Goal: Information Seeking & Learning: Learn about a topic

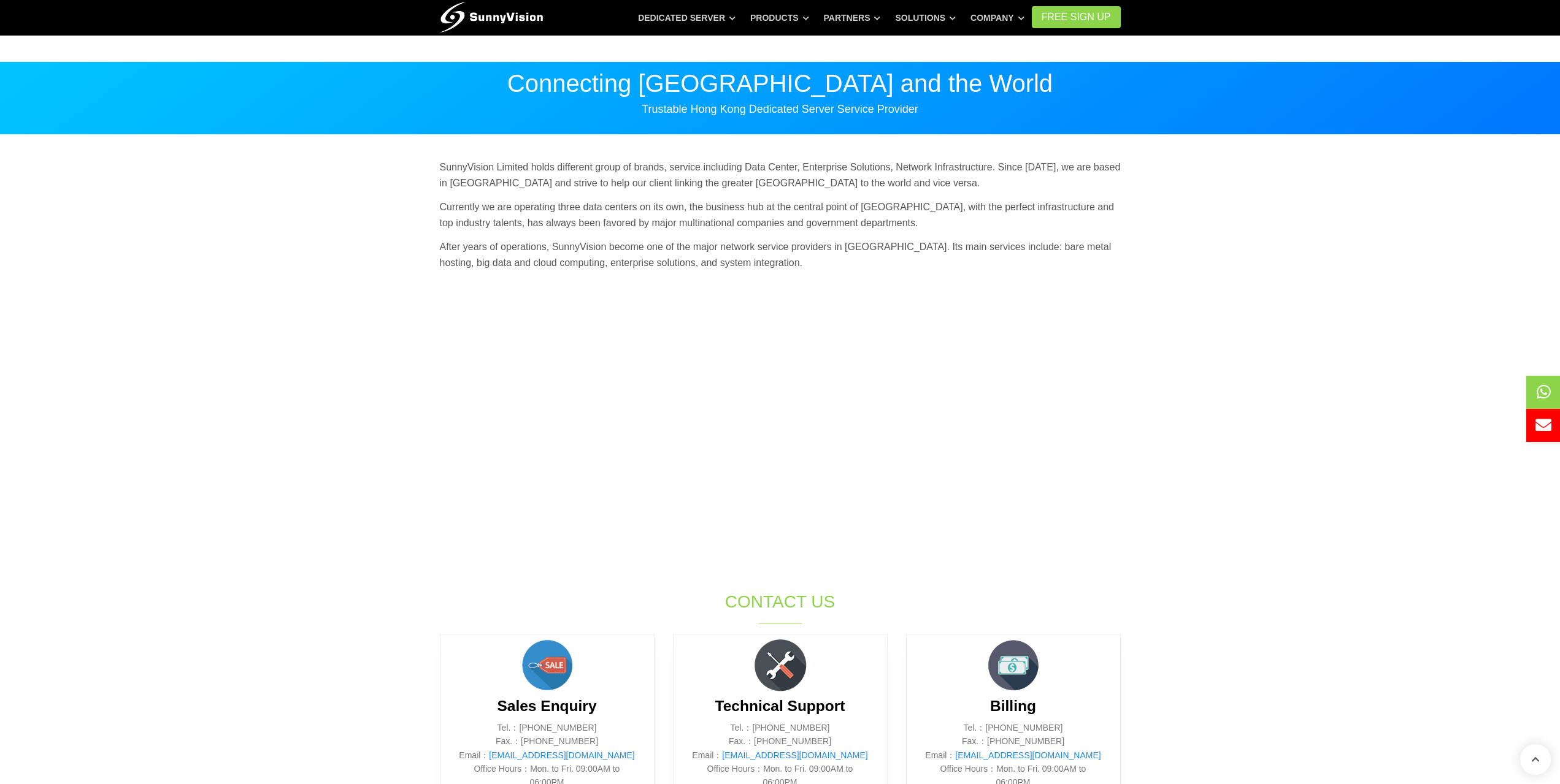
scroll to position [563, 0]
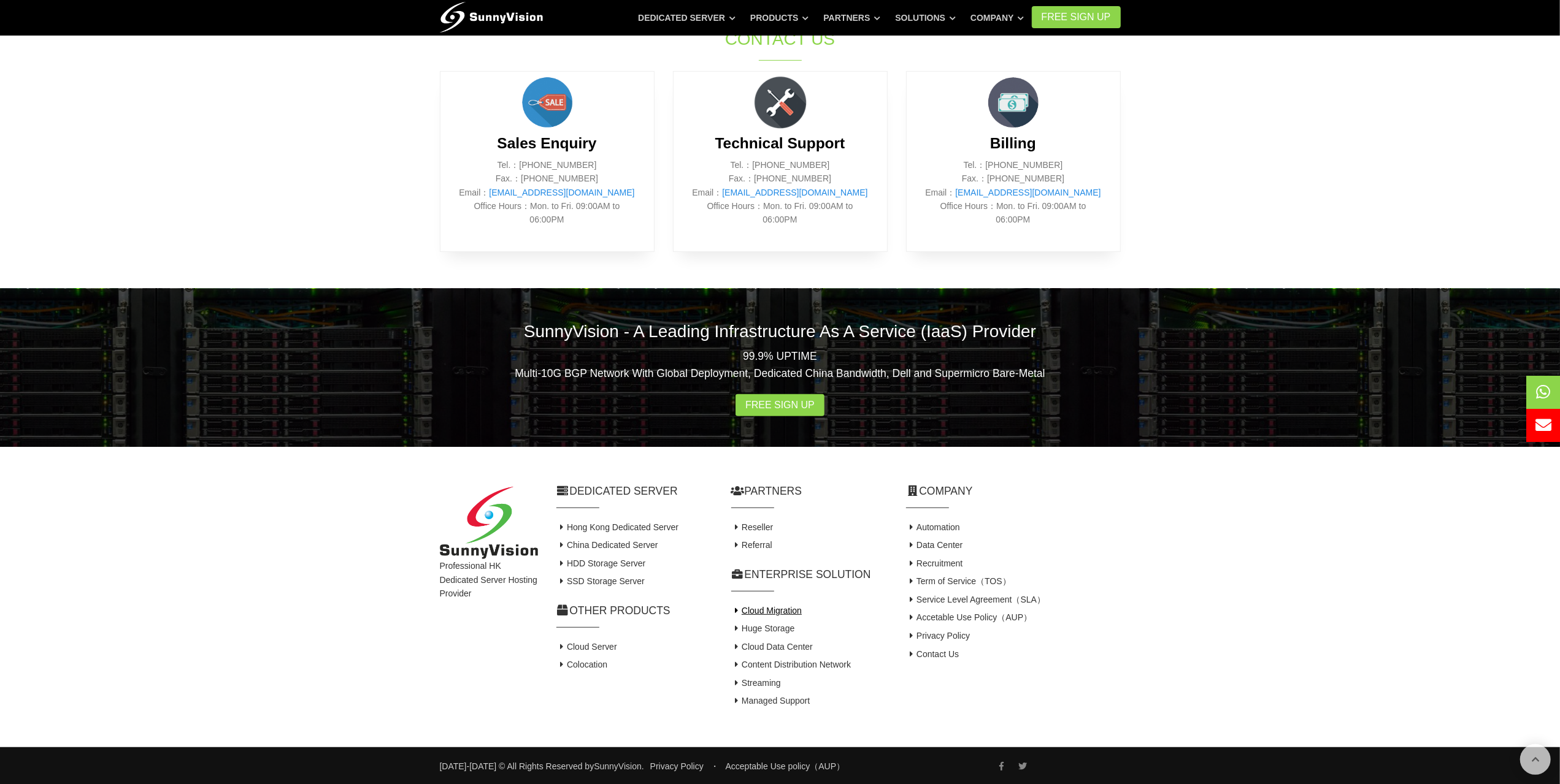
click at [754, 613] on link "Cloud Migration" at bounding box center [767, 610] width 71 height 10
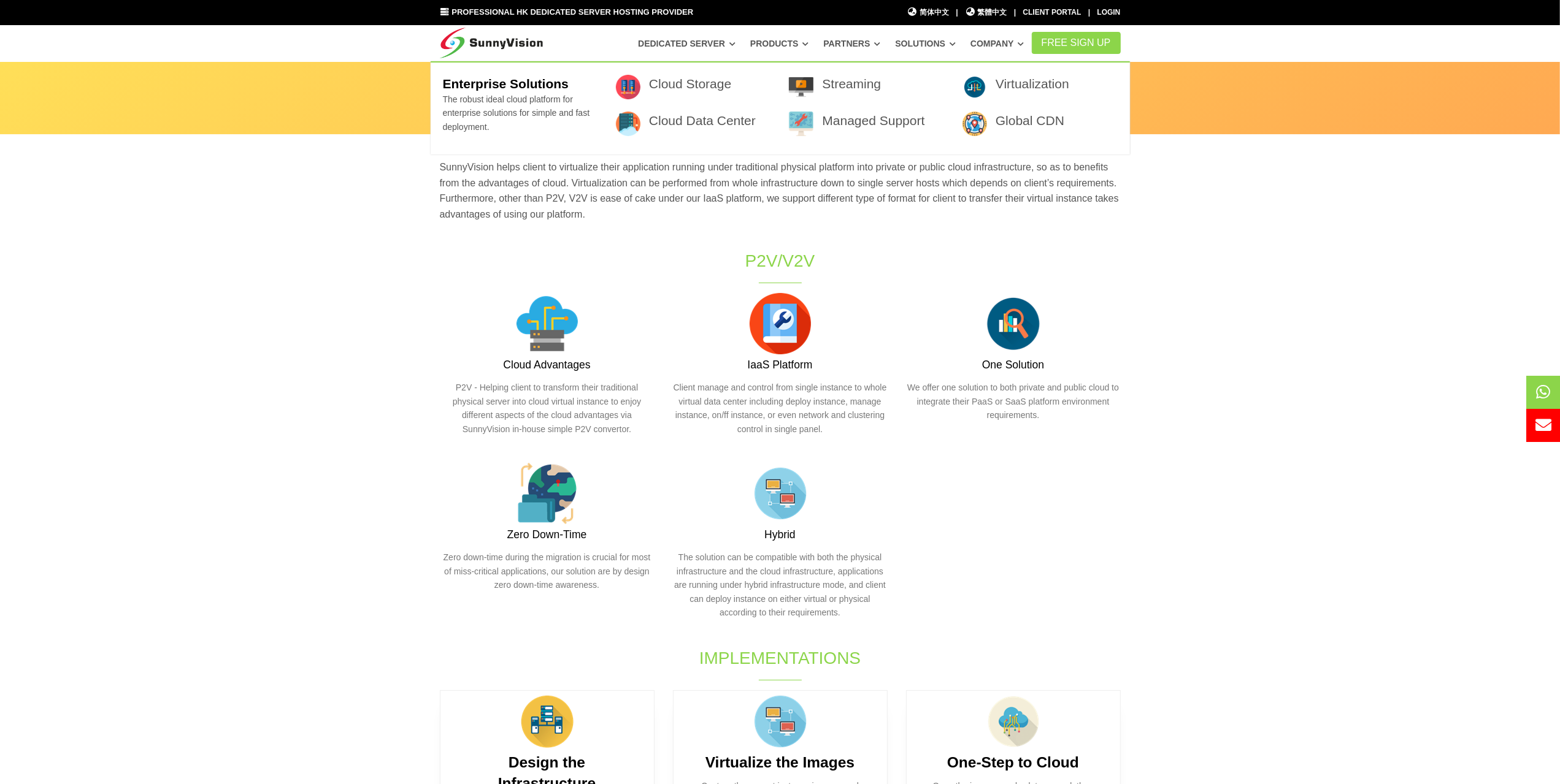
click at [956, 43] on icon at bounding box center [952, 44] width 6 height 6
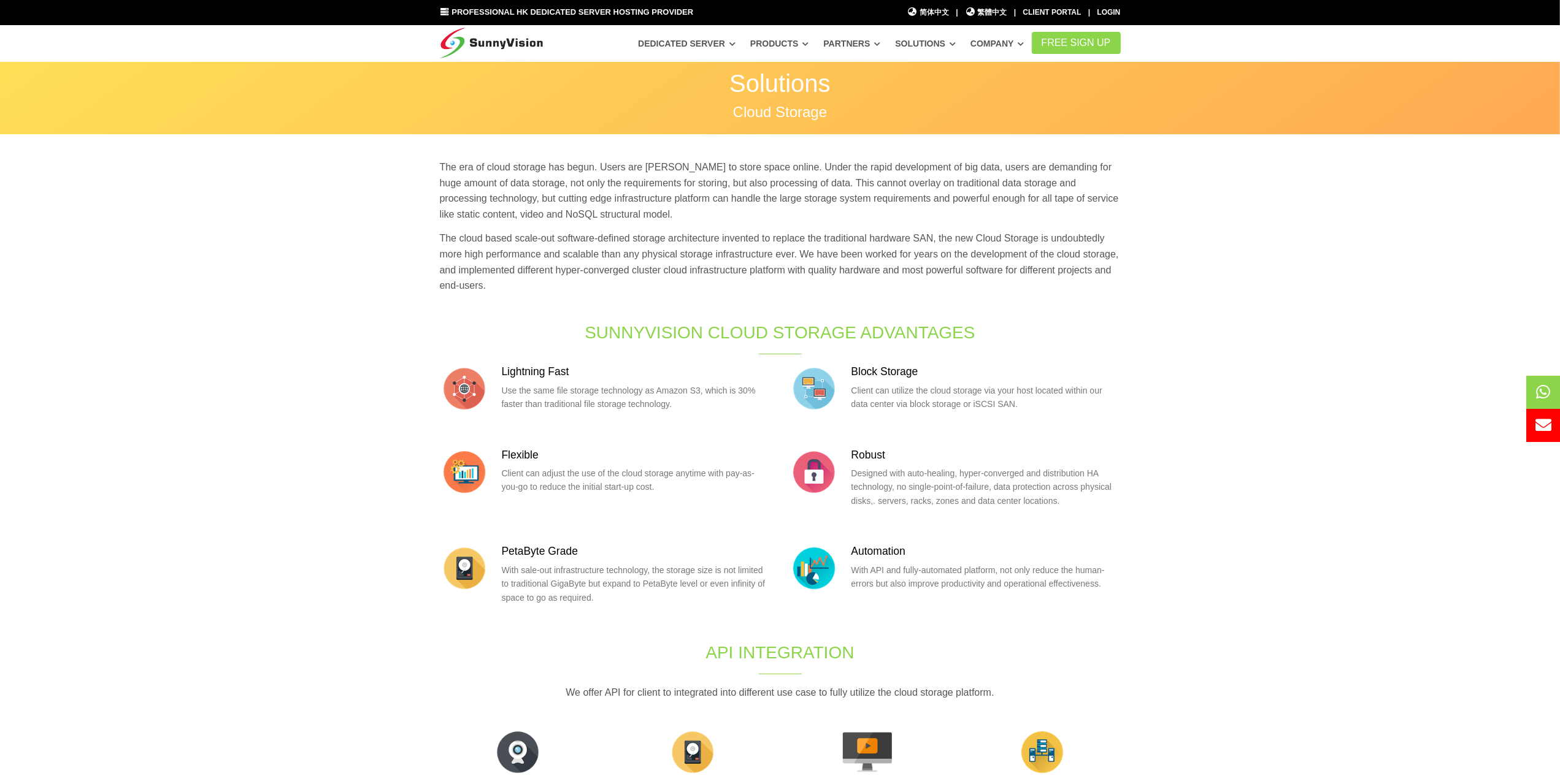
click at [162, 260] on section "The era of cloud storage has begun. Users are [PERSON_NAME] to store space onli…" at bounding box center [780, 501] width 1560 height 733
click at [219, 361] on section "The era of cloud storage has begun. Users are [PERSON_NAME] to store space onli…" at bounding box center [780, 501] width 1560 height 733
click at [454, 237] on p "The cloud based scale-out software-defined storage architecture invented to rep…" at bounding box center [780, 262] width 681 height 63
click at [461, 238] on p "The cloud based scale-out software-defined storage architecture invented to rep…" at bounding box center [780, 262] width 681 height 63
drag, startPoint x: 461, startPoint y: 237, endPoint x: 513, endPoint y: 241, distance: 52.2
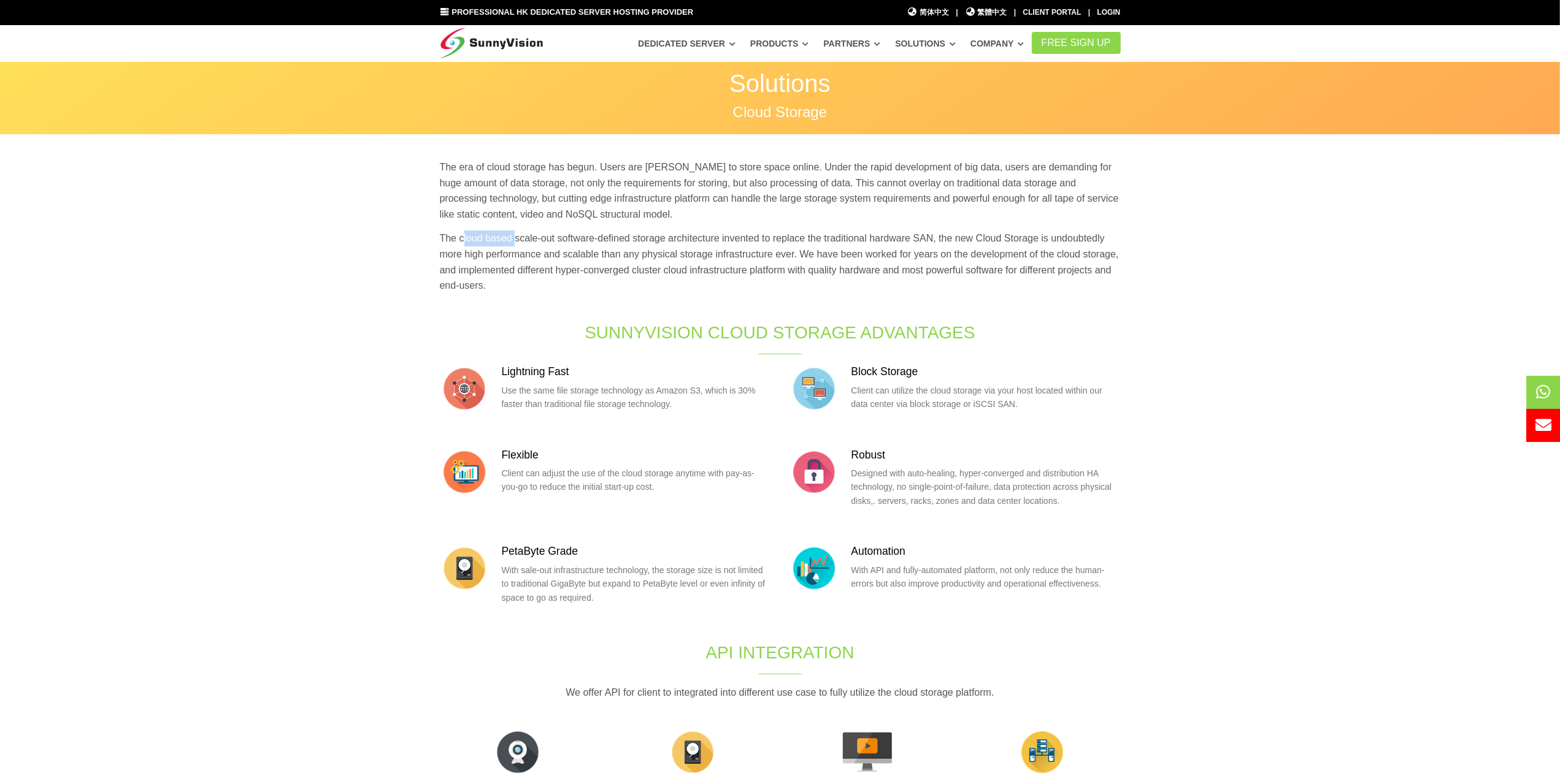
click at [513, 241] on p "The cloud based scale-out software-defined storage architecture invented to rep…" at bounding box center [780, 262] width 681 height 63
click at [454, 228] on div "The era of cloud storage has begun. Users are [PERSON_NAME] to store space onli…" at bounding box center [780, 231] width 699 height 143
drag, startPoint x: 455, startPoint y: 235, endPoint x: 506, endPoint y: 247, distance: 52.4
click at [506, 247] on p "The cloud based scale-out software-defined storage architecture invented to rep…" at bounding box center [780, 262] width 681 height 63
click at [481, 239] on p "The cloud based scale-out software-defined storage architecture invented to rep…" at bounding box center [780, 262] width 681 height 63
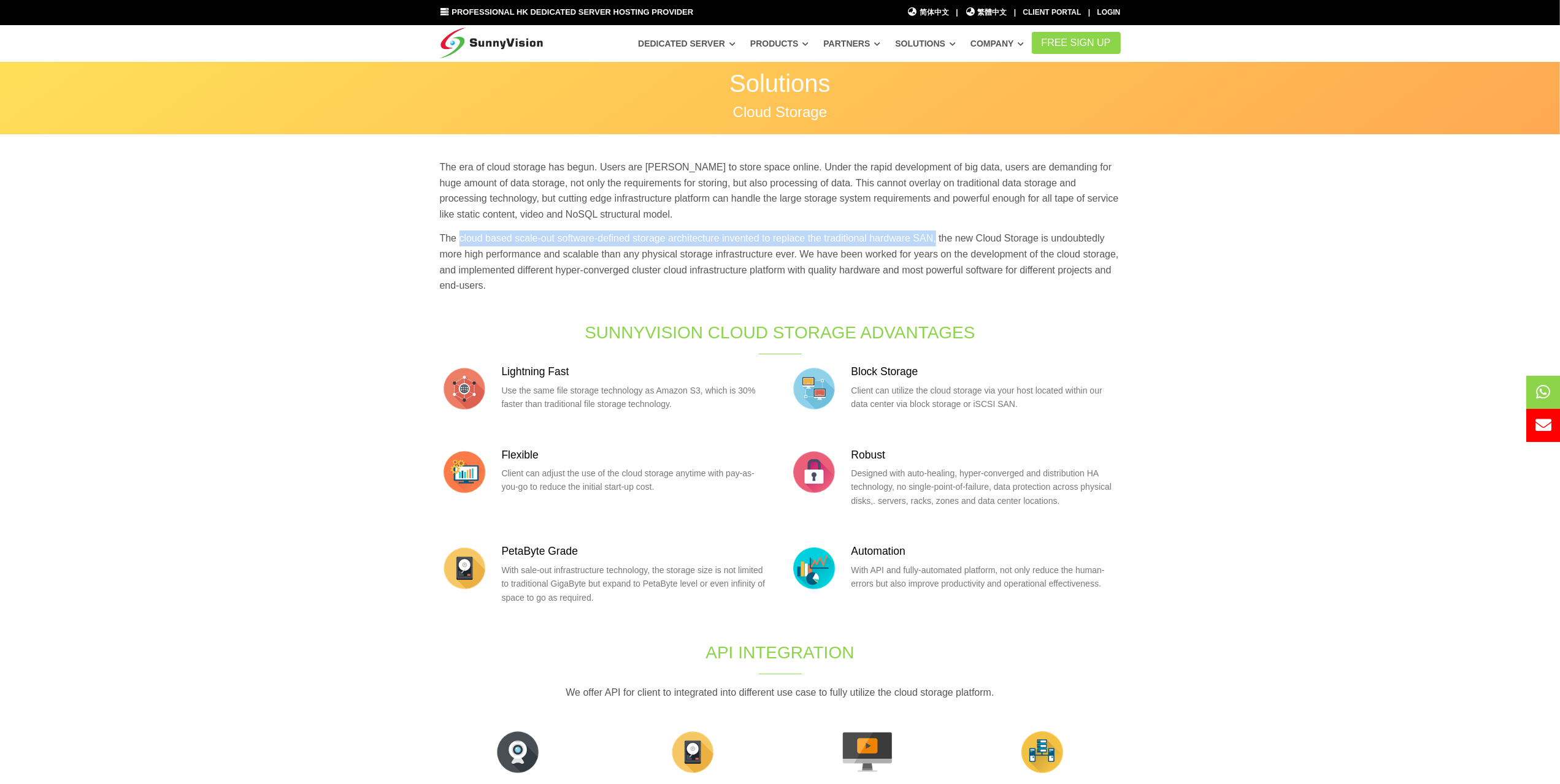
drag, startPoint x: 457, startPoint y: 237, endPoint x: 936, endPoint y: 233, distance: 479.0
click at [936, 233] on p "The cloud based scale-out software-defined storage architecture invented to rep…" at bounding box center [780, 262] width 681 height 63
copy p "cloud based scale-out software-defined storage architecture invented to replace…"
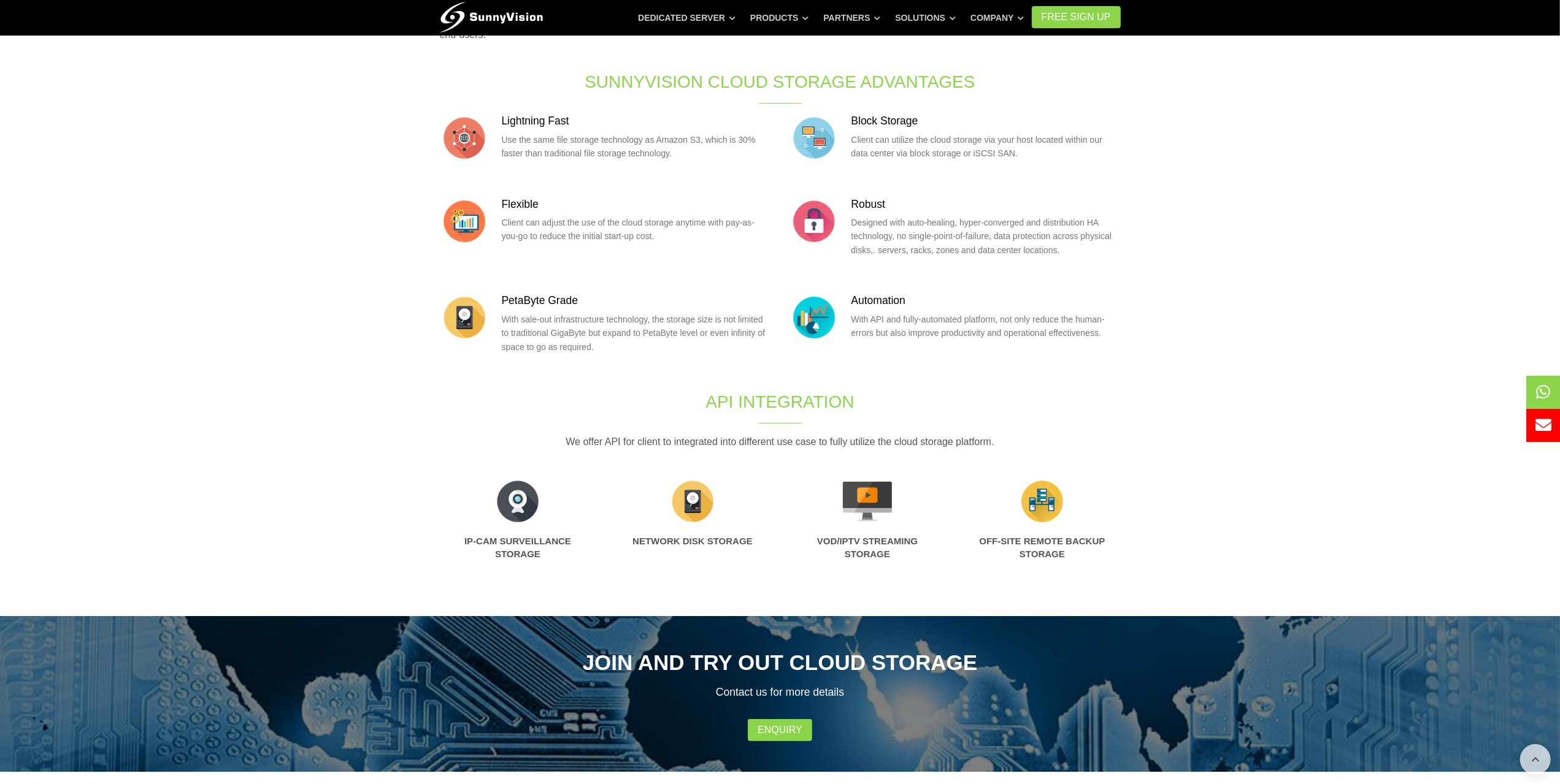
scroll to position [250, 0]
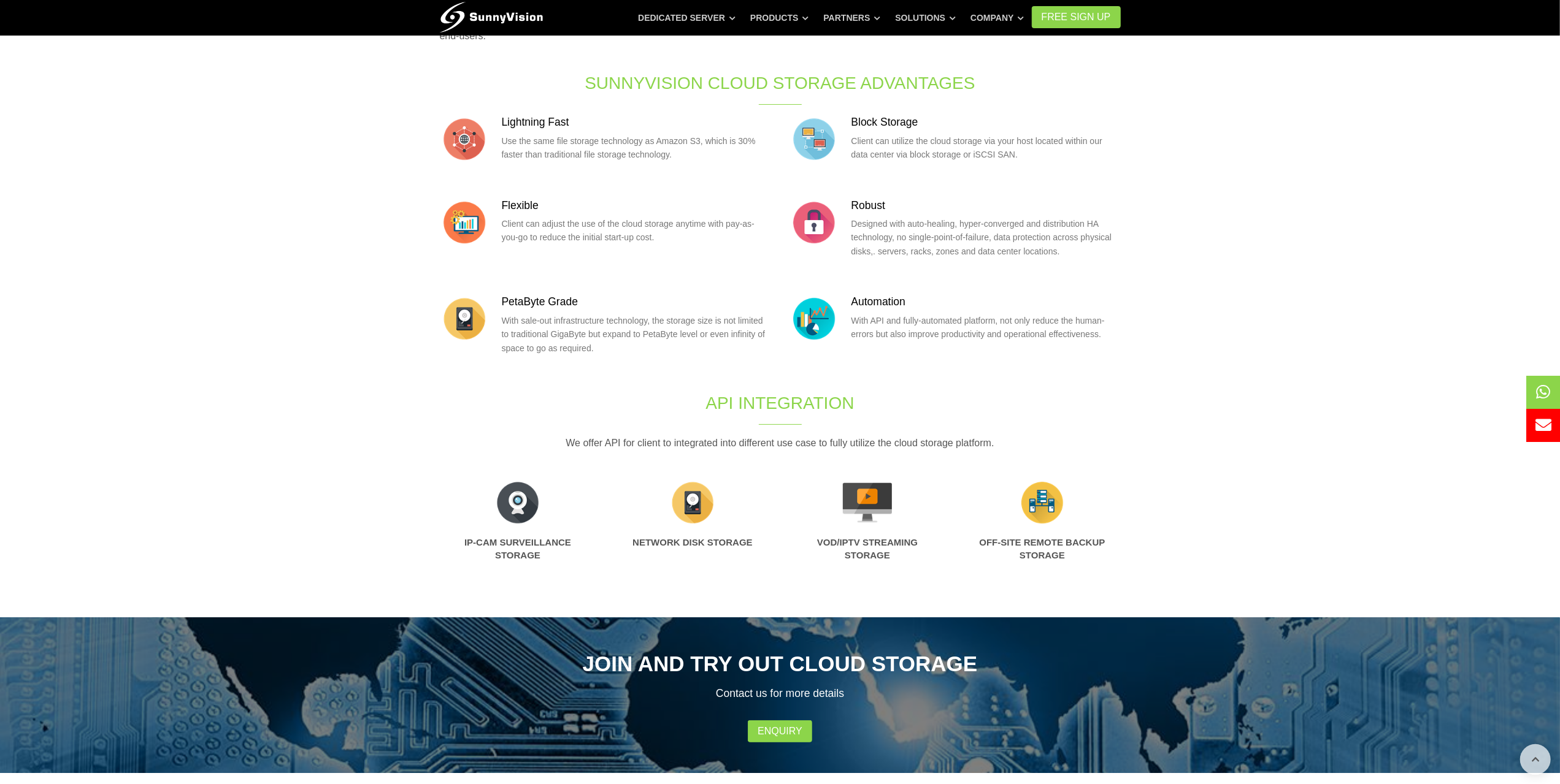
click at [967, 24] on ul "Dedicated Server Dedicated Server @ [GEOGRAPHIC_DATA] HDD Storage Server Best p…" at bounding box center [831, 17] width 401 height 22
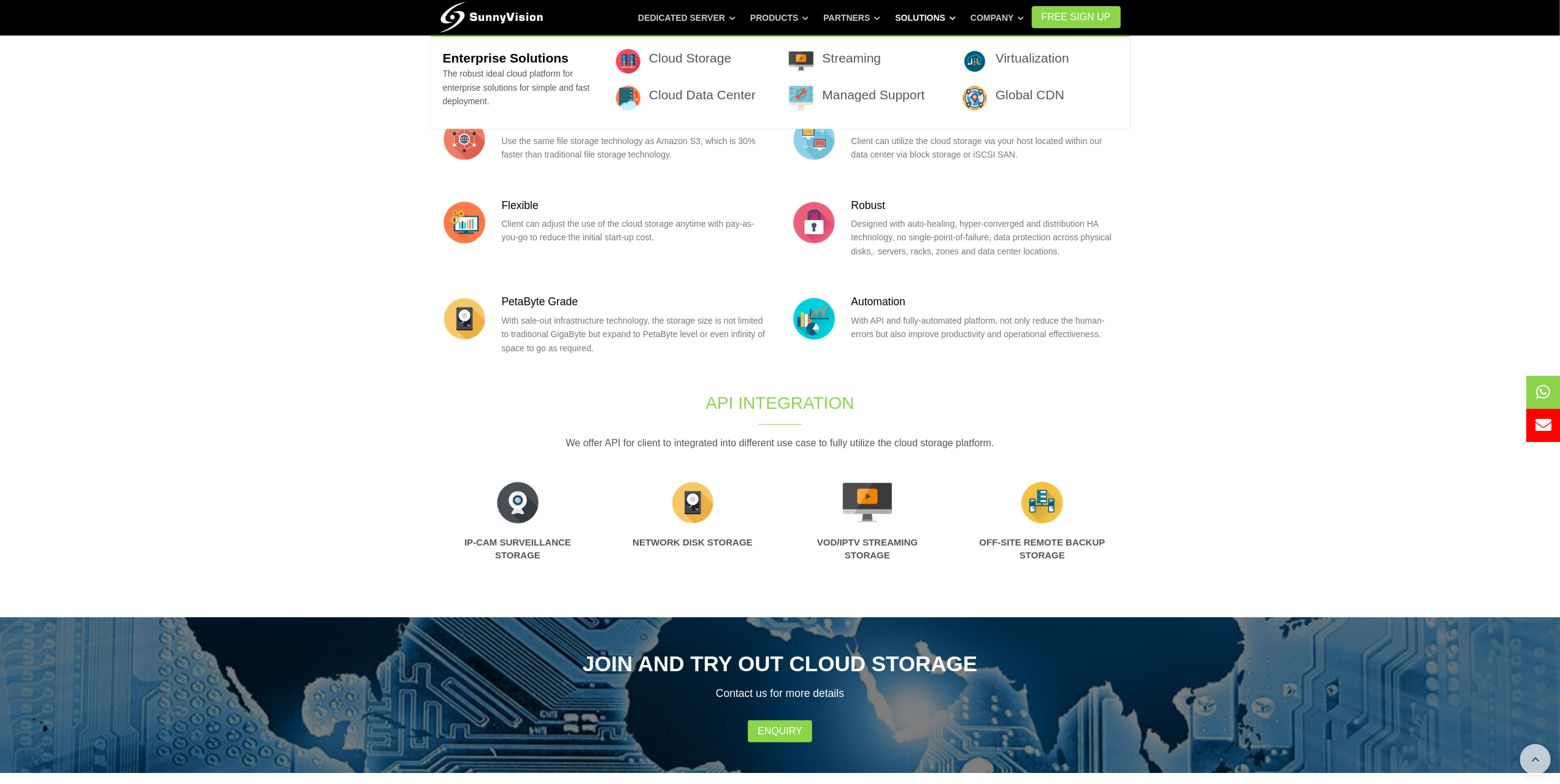
click at [956, 23] on link "Solutions" at bounding box center [925, 17] width 61 height 22
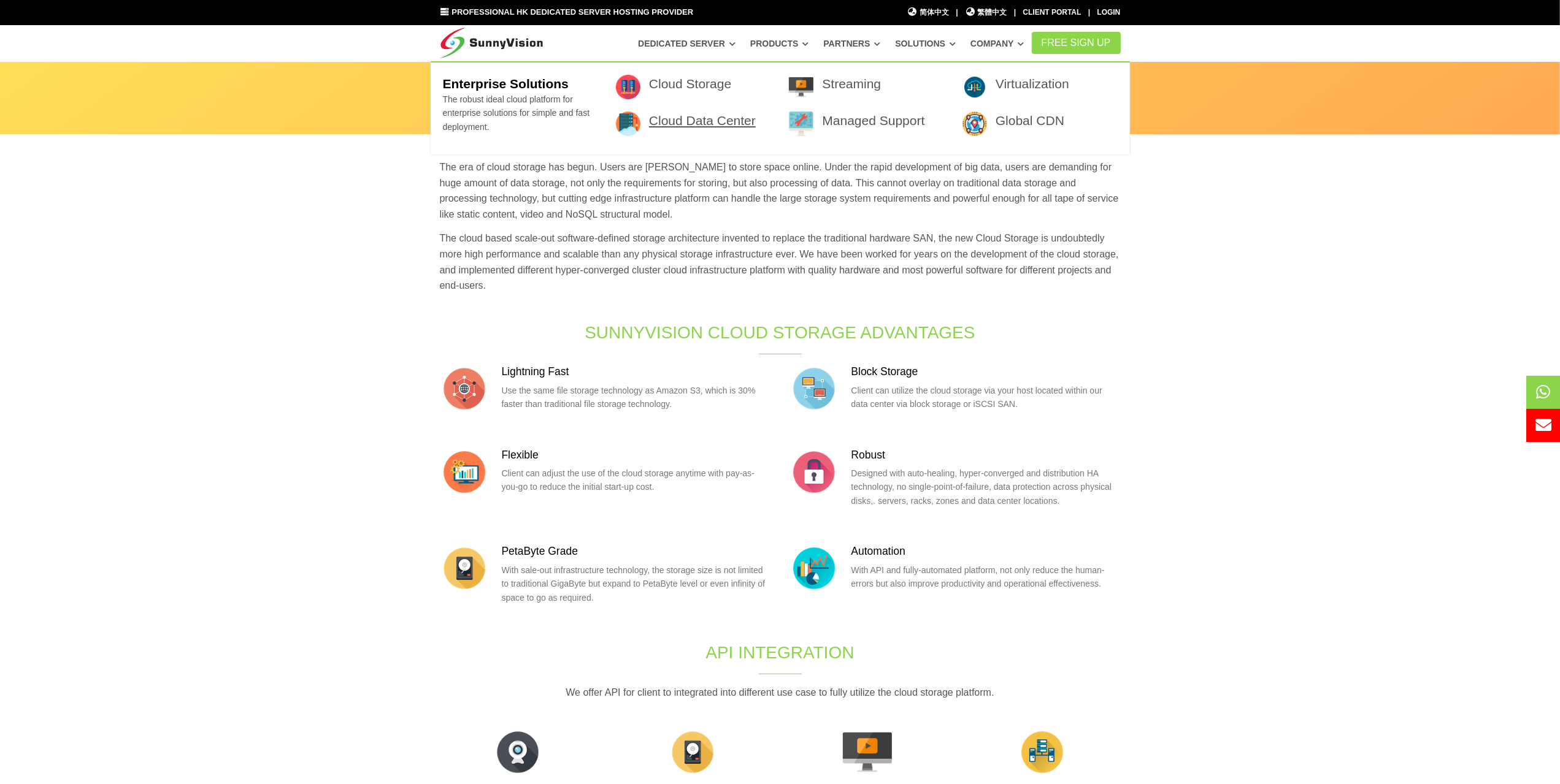
click at [740, 122] on link "Cloud Data Center" at bounding box center [702, 121] width 106 height 14
